Goal: Task Accomplishment & Management: Use online tool/utility

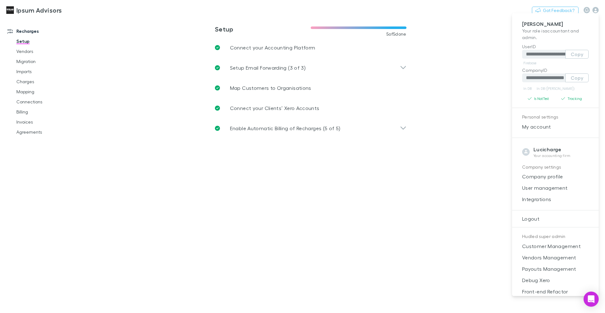
click at [78, 10] on div at bounding box center [302, 156] width 605 height 313
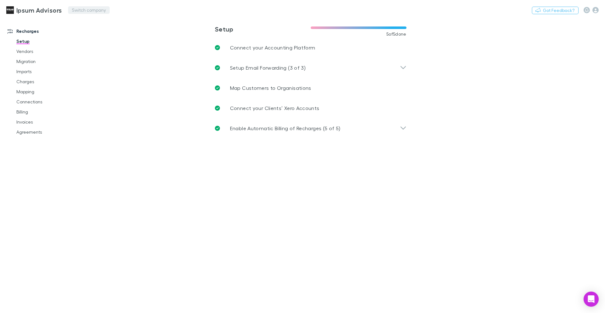
click at [75, 11] on button "Switch company" at bounding box center [89, 10] width 42 height 8
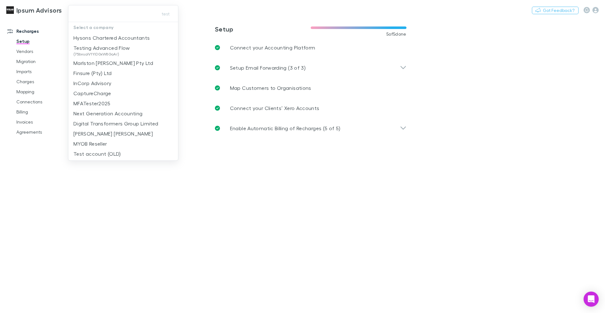
type input "**********"
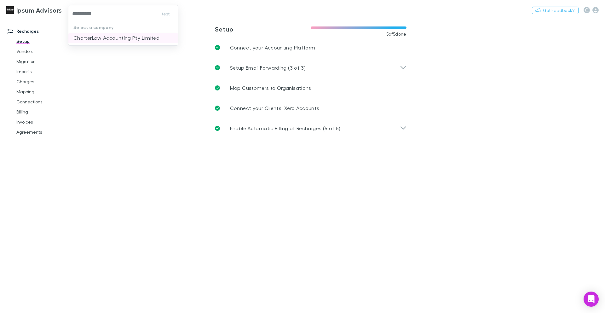
click at [112, 38] on p "CharterLaw Accounting Pty Limited" at bounding box center [116, 38] width 86 height 8
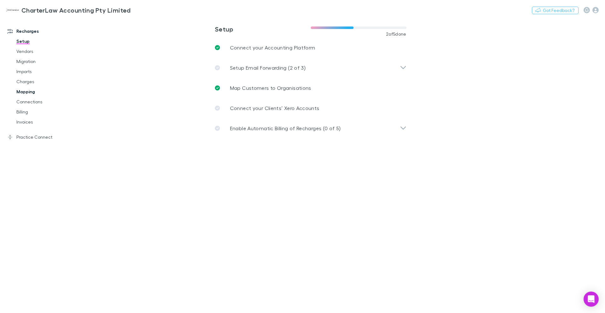
click at [27, 89] on link "Mapping" at bounding box center [47, 92] width 75 height 10
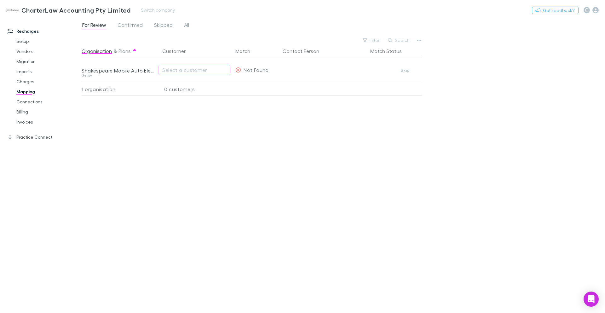
click at [600, 10] on div "Nothing Got Feedback?" at bounding box center [568, 10] width 73 height 8
click at [598, 10] on icon "button" at bounding box center [595, 10] width 6 height 6
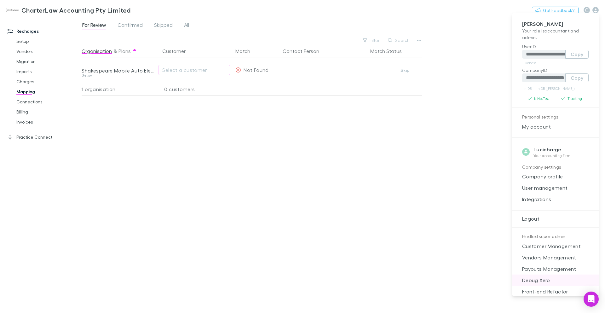
click at [541, 280] on span "Debug Xero" at bounding box center [555, 280] width 77 height 8
select select "****"
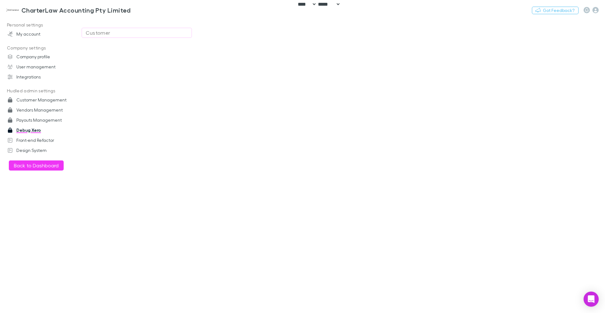
click at [110, 32] on div "Customer" at bounding box center [137, 33] width 102 height 8
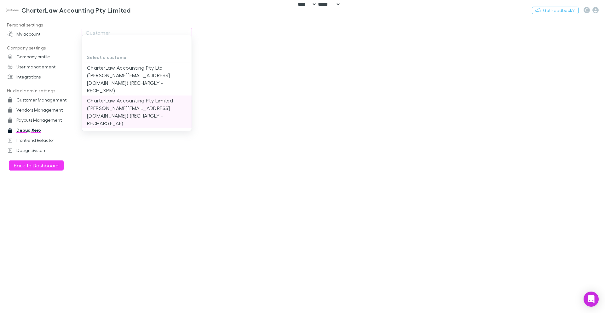
click at [122, 100] on li "CharterLaw Accounting Pty Limited (a.wilkes@charterlawaccounting.net.au) (RECHA…" at bounding box center [137, 111] width 110 height 33
type input "**********"
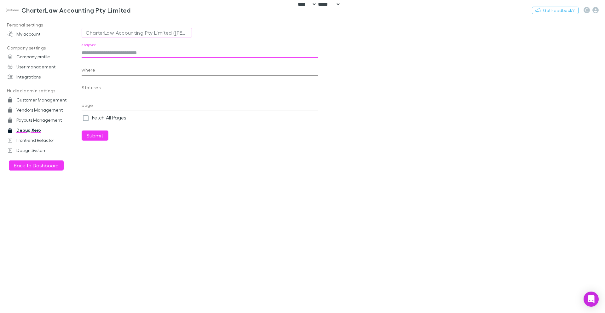
click at [142, 53] on input "endpoint" at bounding box center [200, 53] width 236 height 10
type input "********"
paste input "**********"
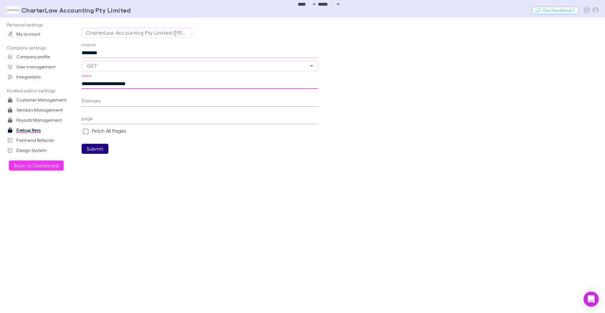
type input "**********"
click at [84, 145] on button "Submit" at bounding box center [95, 149] width 27 height 10
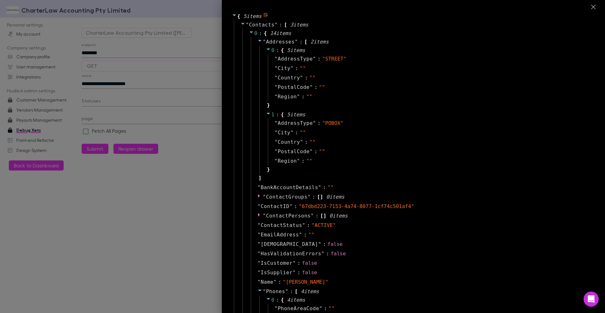
click at [249, 33] on icon at bounding box center [251, 32] width 5 height 5
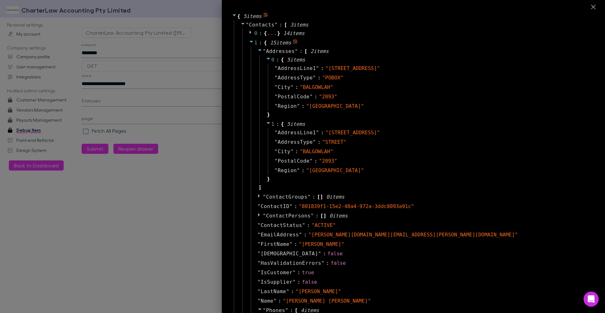
click at [249, 42] on icon at bounding box center [251, 41] width 5 height 5
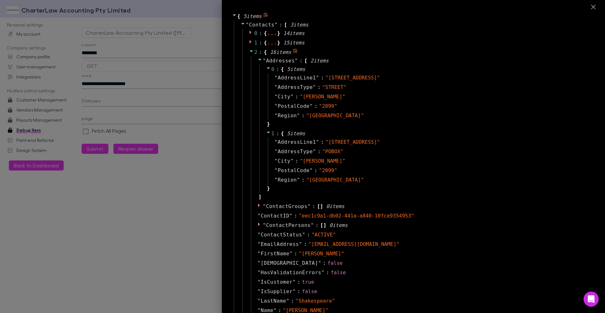
click at [249, 51] on icon at bounding box center [250, 51] width 3 height 2
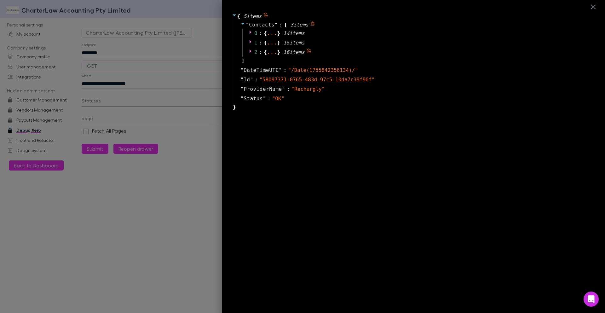
click at [249, 51] on icon at bounding box center [251, 51] width 5 height 5
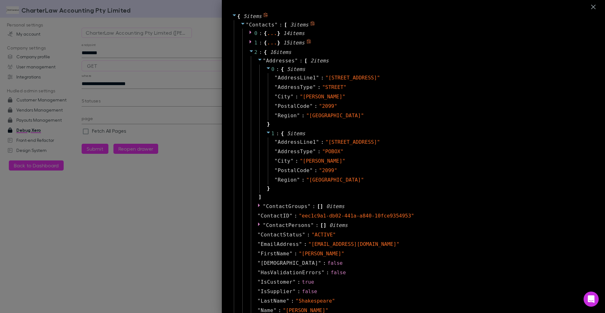
click at [249, 42] on icon at bounding box center [251, 41] width 5 height 5
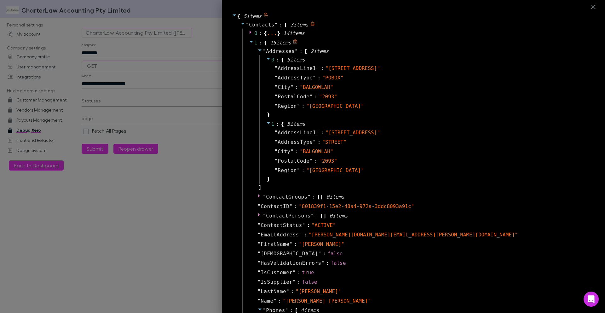
click at [249, 42] on icon at bounding box center [251, 41] width 5 height 5
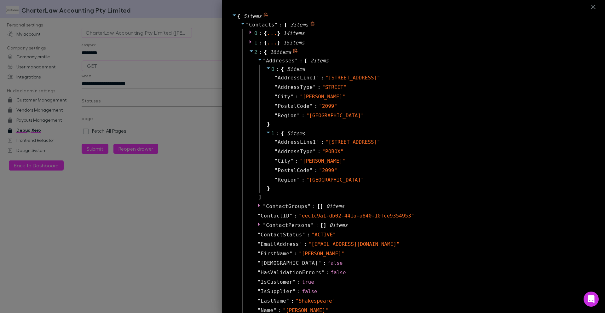
click at [249, 54] on span at bounding box center [251, 52] width 5 height 6
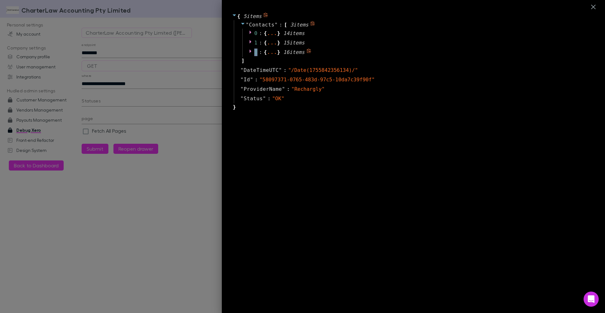
click at [249, 54] on span at bounding box center [251, 52] width 5 height 6
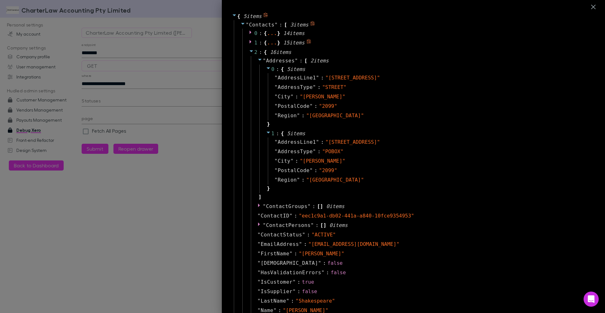
click at [249, 43] on icon at bounding box center [251, 41] width 5 height 5
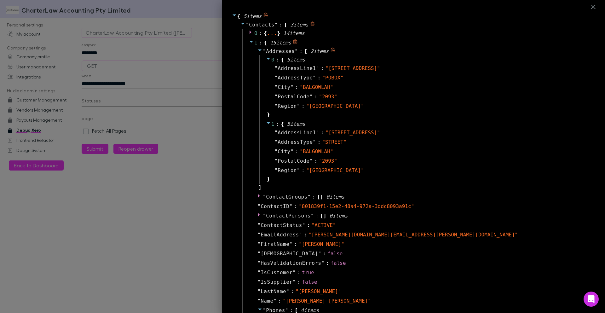
click at [257, 50] on icon at bounding box center [259, 50] width 5 height 5
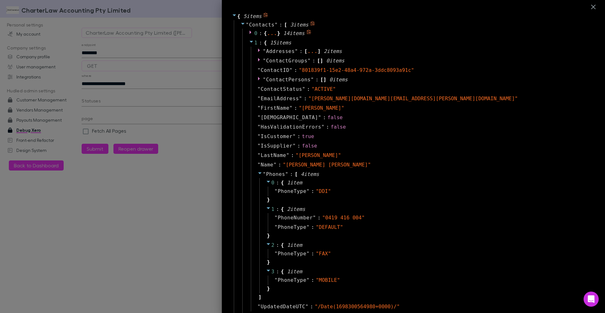
click at [249, 32] on icon at bounding box center [250, 32] width 2 height 3
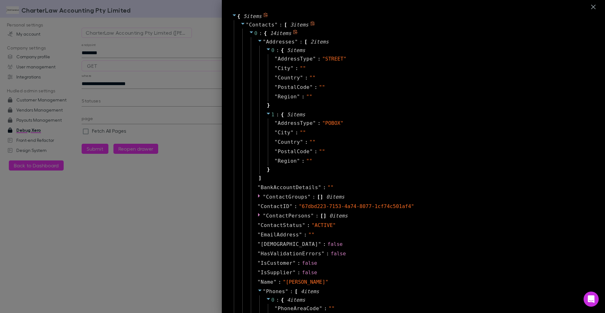
click at [249, 32] on icon at bounding box center [250, 33] width 3 height 2
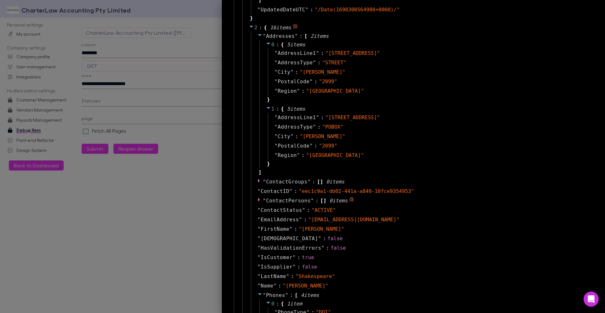
scroll to position [378, 0]
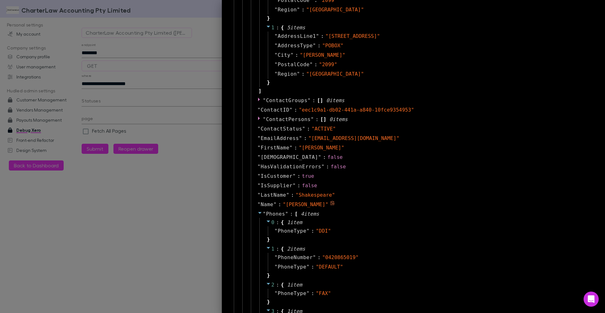
drag, startPoint x: 280, startPoint y: 205, endPoint x: 347, endPoint y: 205, distance: 66.8
click at [328, 205] on span "" Brad James Shakespeare "" at bounding box center [306, 204] width 46 height 6
copy span "Brad James Shakespeare"
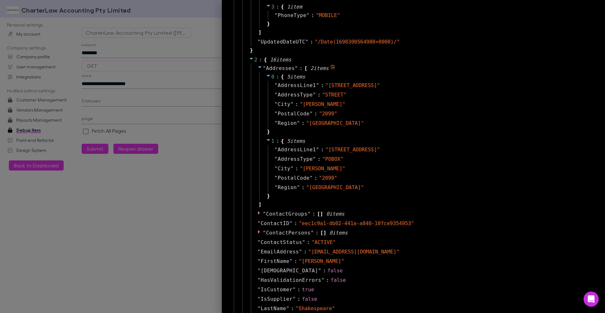
scroll to position [302, 0]
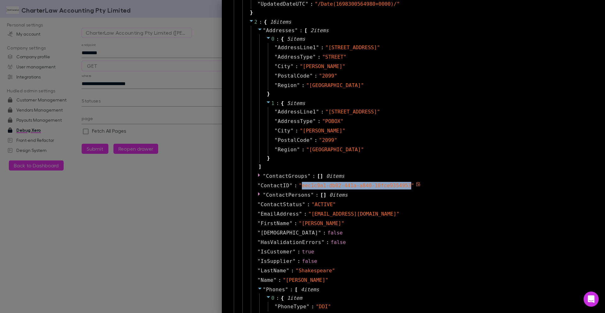
drag, startPoint x: 300, startPoint y: 186, endPoint x: 406, endPoint y: 185, distance: 105.9
click at [406, 185] on span "" eec1c9a1-db02-441a-a840-10fce9354953 "" at bounding box center [356, 185] width 115 height 6
copy span "eec1c9a1-db02-441a-a840-10fce9354953"
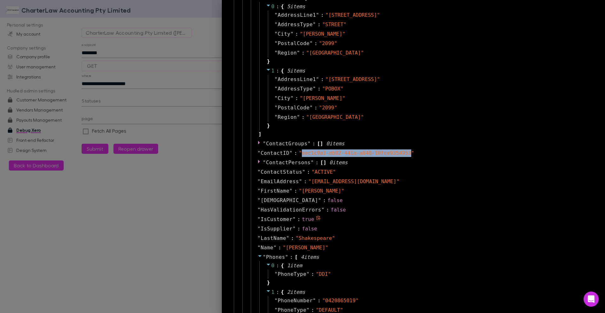
scroll to position [378, 0]
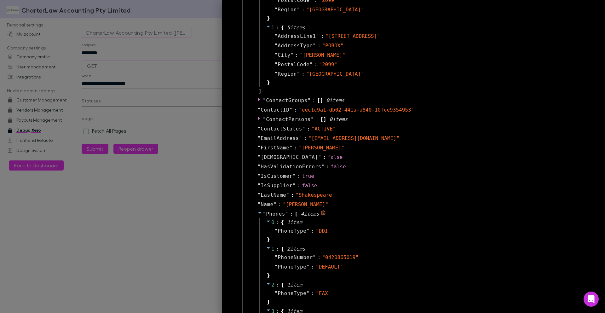
click at [252, 212] on div "" Phones " : [ 4 item s 0 : { 1 item " PhoneType " : " DDI " } 1 : { 2 item s "…" at bounding box center [421, 275] width 341 height 132
click at [257, 214] on icon at bounding box center [259, 212] width 5 height 5
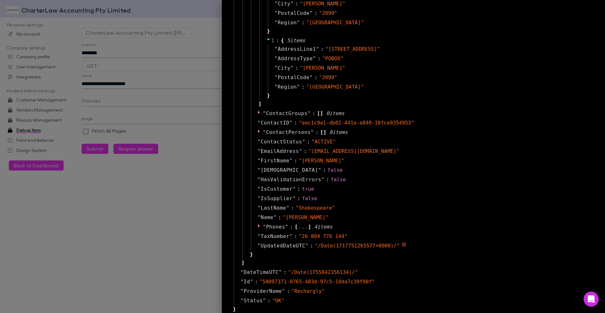
click at [341, 245] on span "" /Date(1717751265577+0000)/ "" at bounding box center [357, 246] width 85 height 6
copy span "1717751265577"
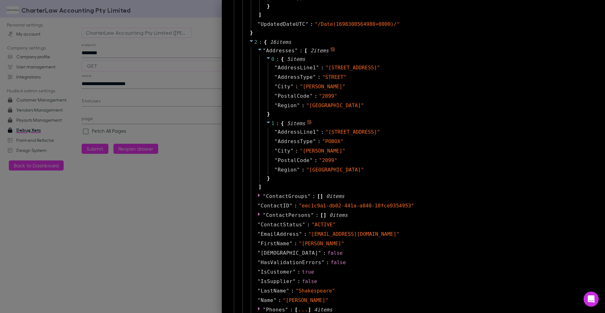
scroll to position [327, 0]
